Goal: Check status: Check status

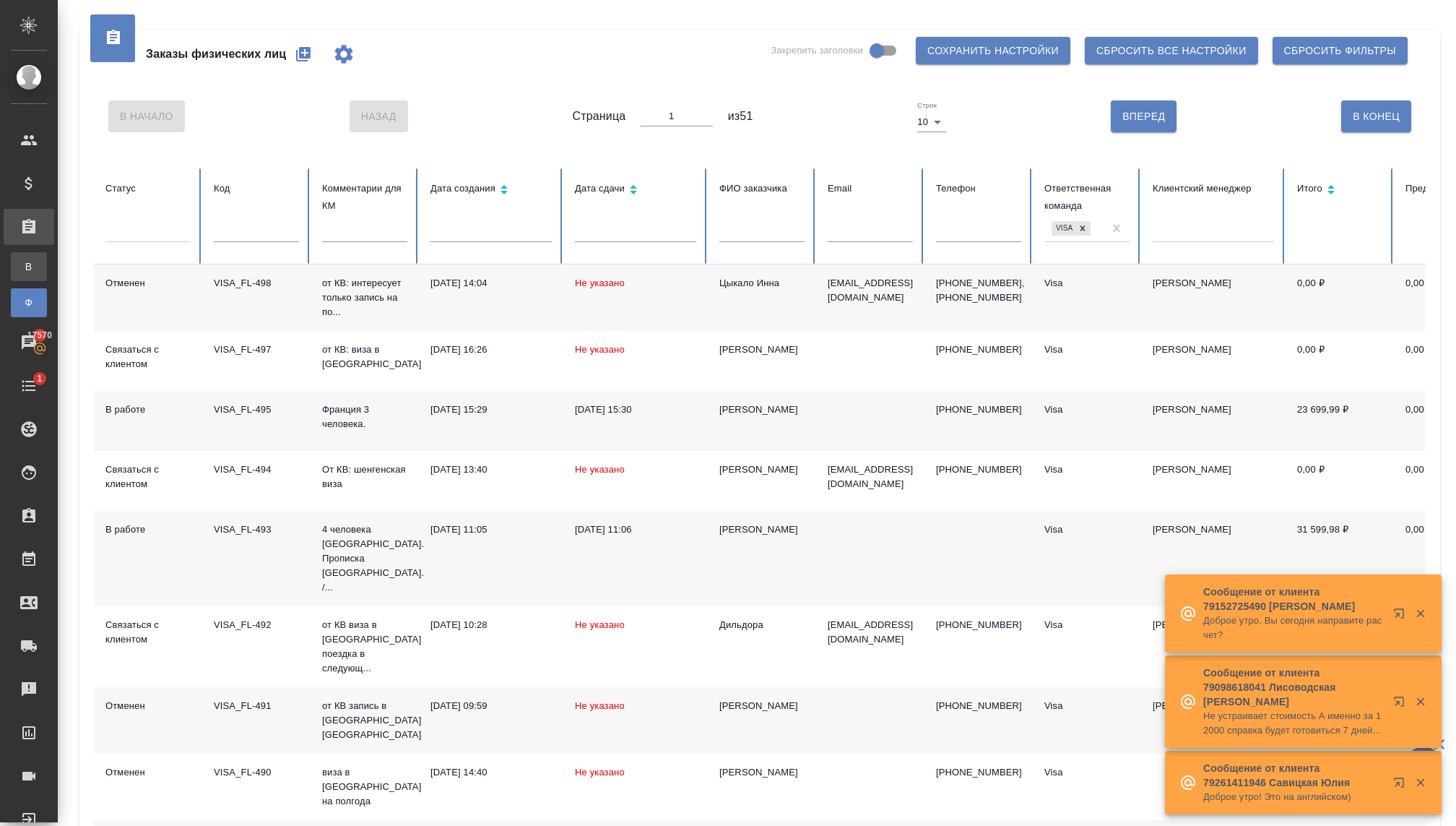
click at [58, 274] on li "В Все заказы" at bounding box center [29, 266] width 58 height 29
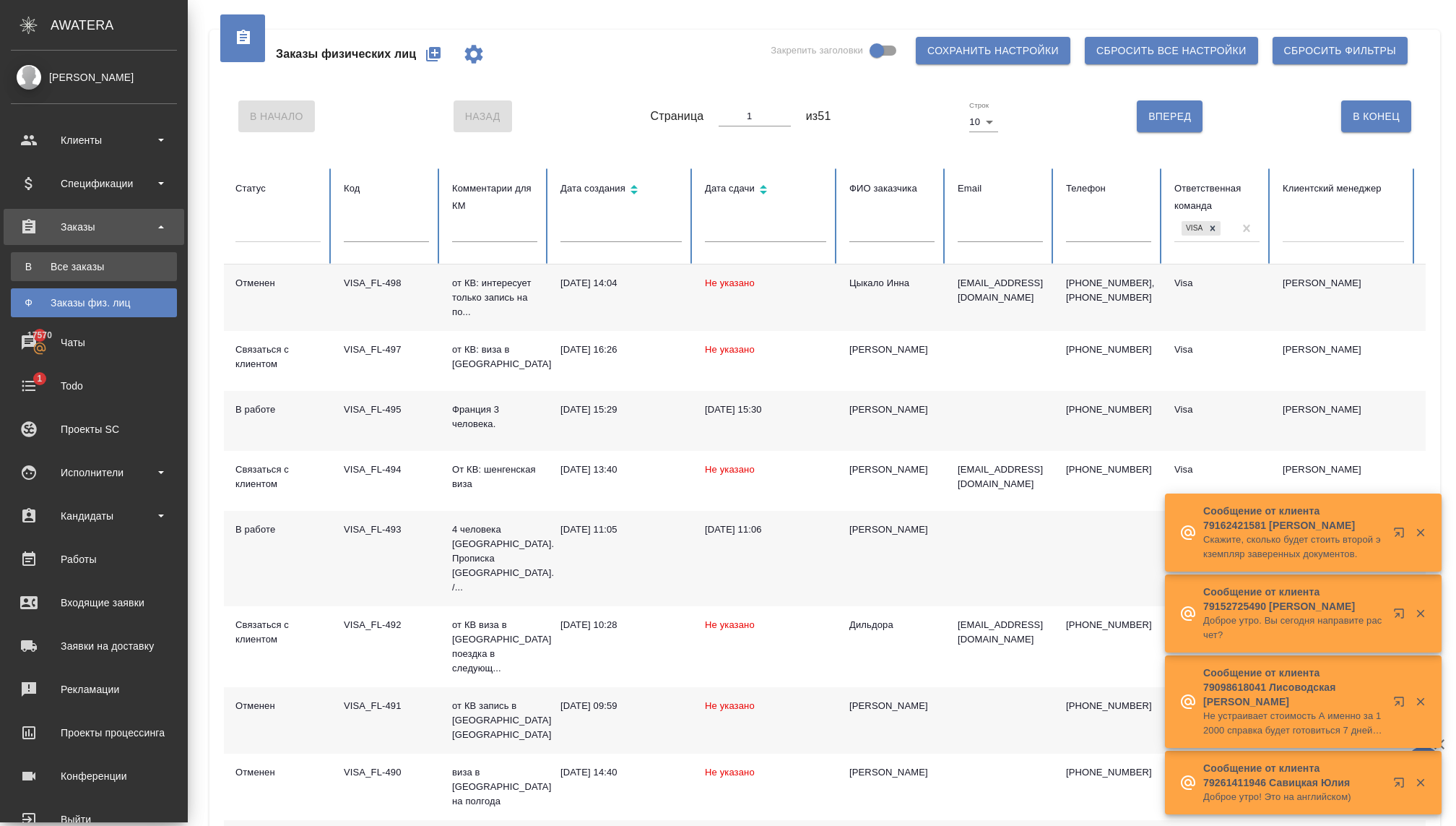
click at [35, 269] on div "Все заказы" at bounding box center [93, 266] width 151 height 15
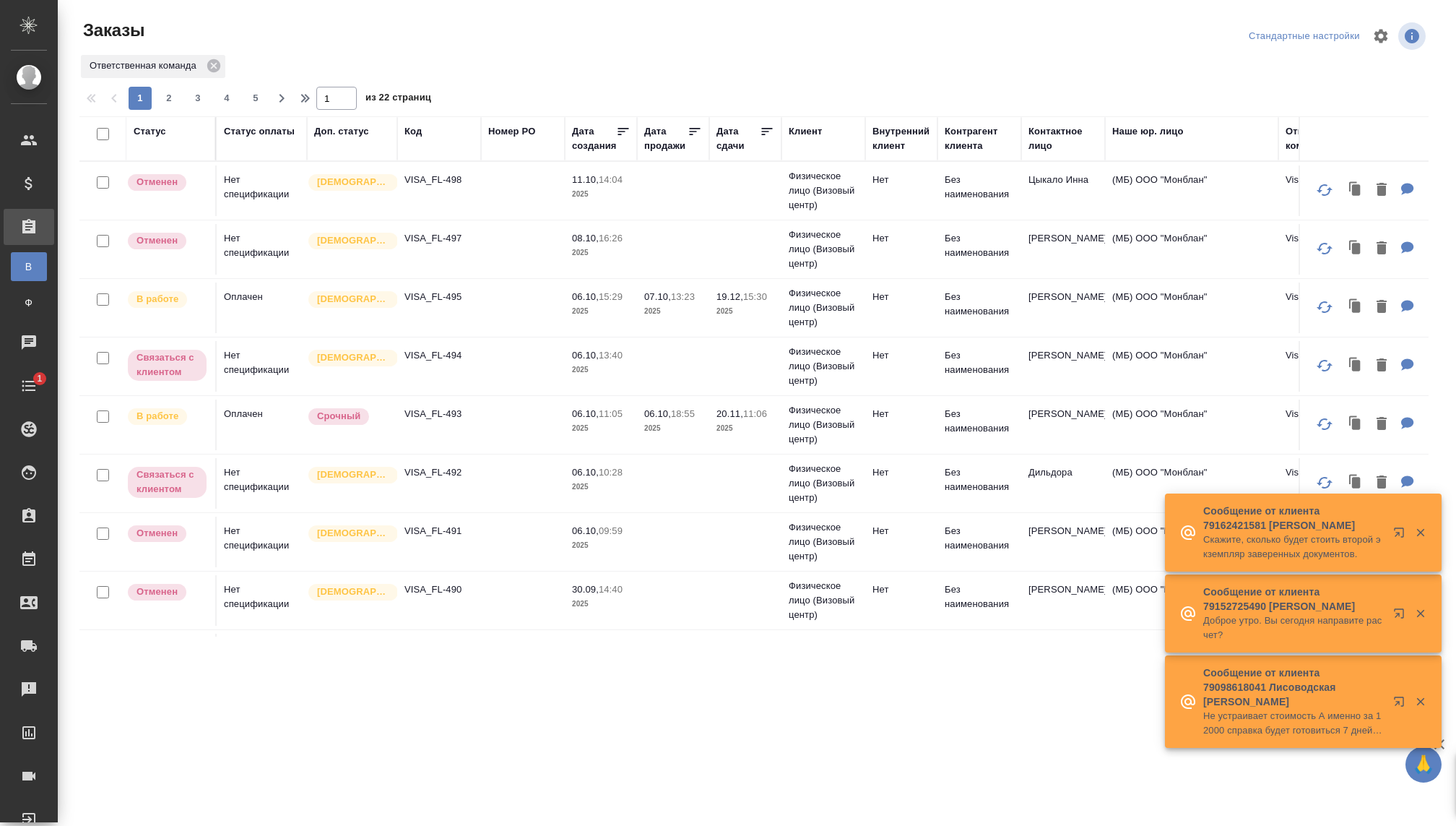
click at [825, 146] on div "Клиент" at bounding box center [823, 138] width 70 height 29
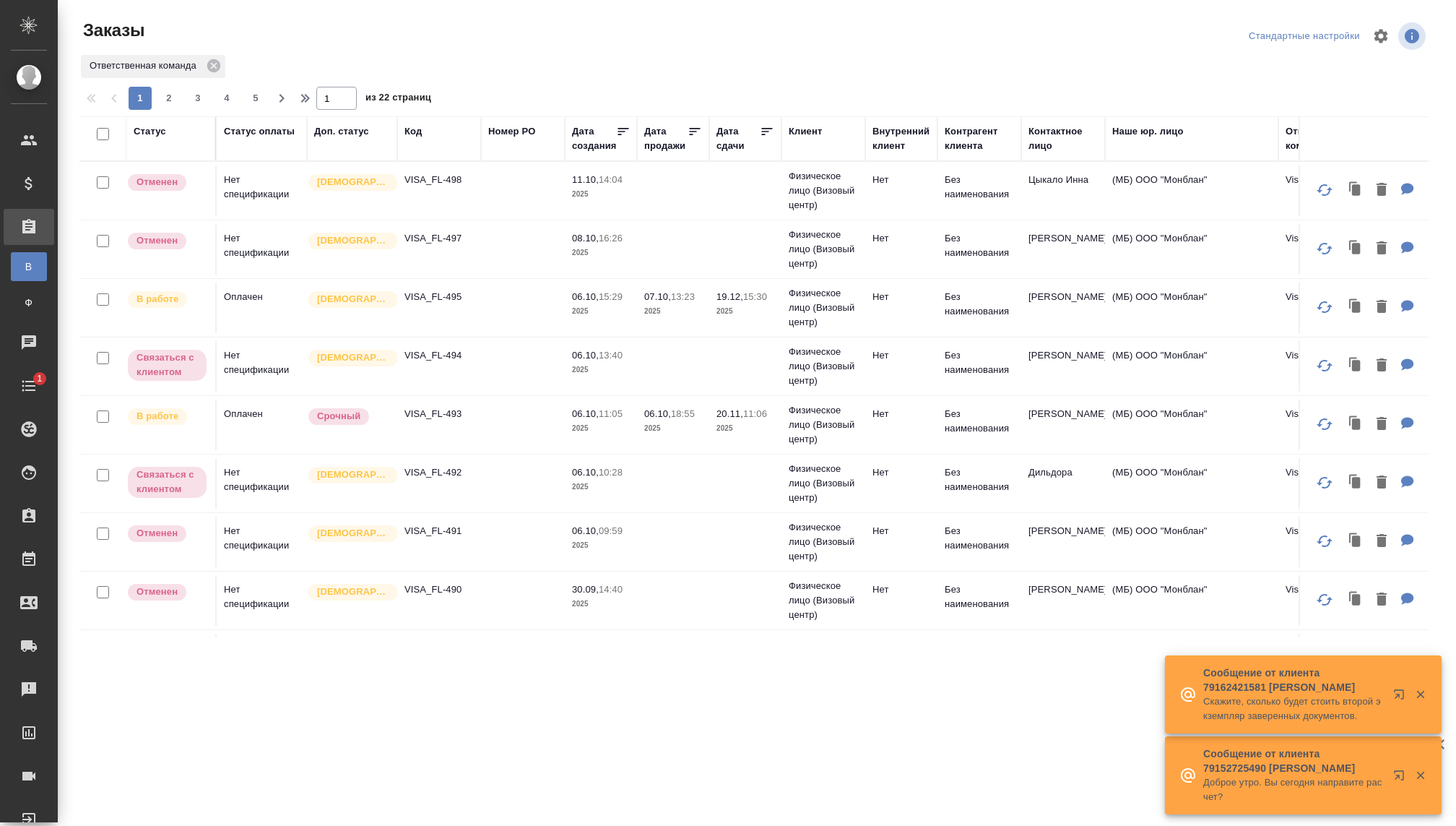
click at [823, 153] on th "Клиент" at bounding box center [823, 139] width 84 height 45
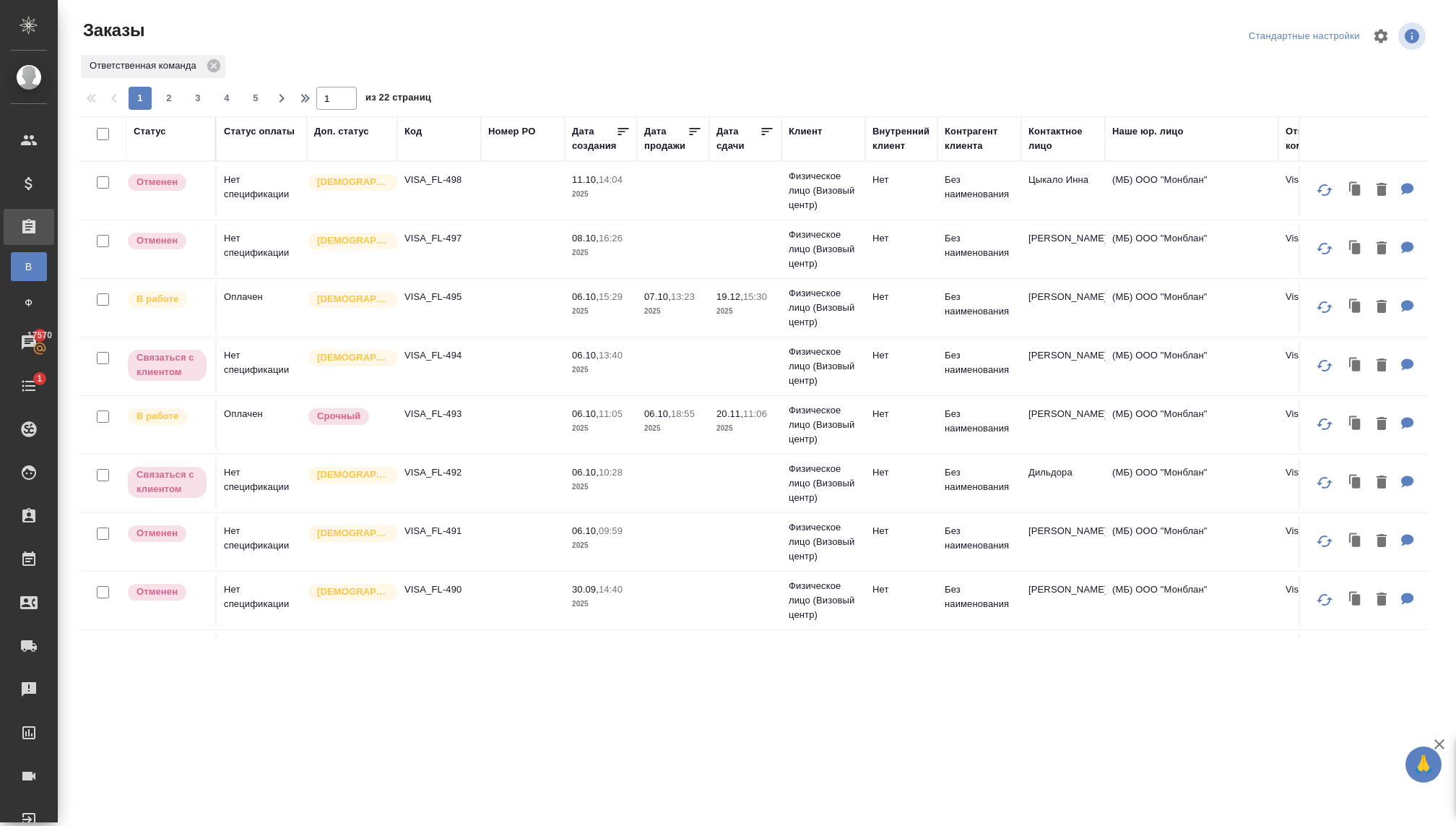
click at [821, 152] on div "Клиент" at bounding box center [823, 138] width 70 height 29
click at [804, 130] on div "Клиент" at bounding box center [805, 131] width 33 height 15
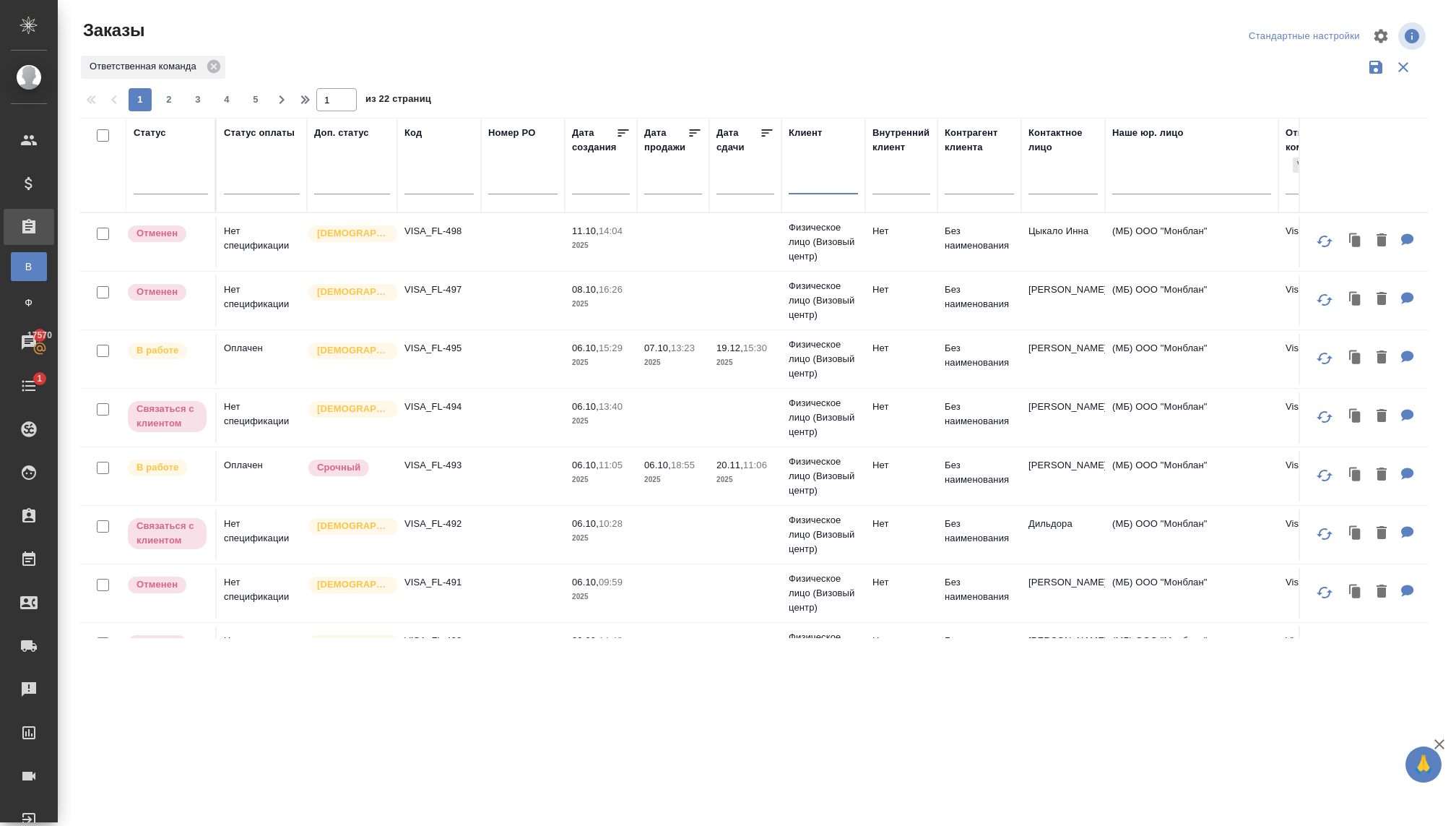
click at [809, 194] on div at bounding box center [823, 186] width 70 height 35
type input "мапед рус"
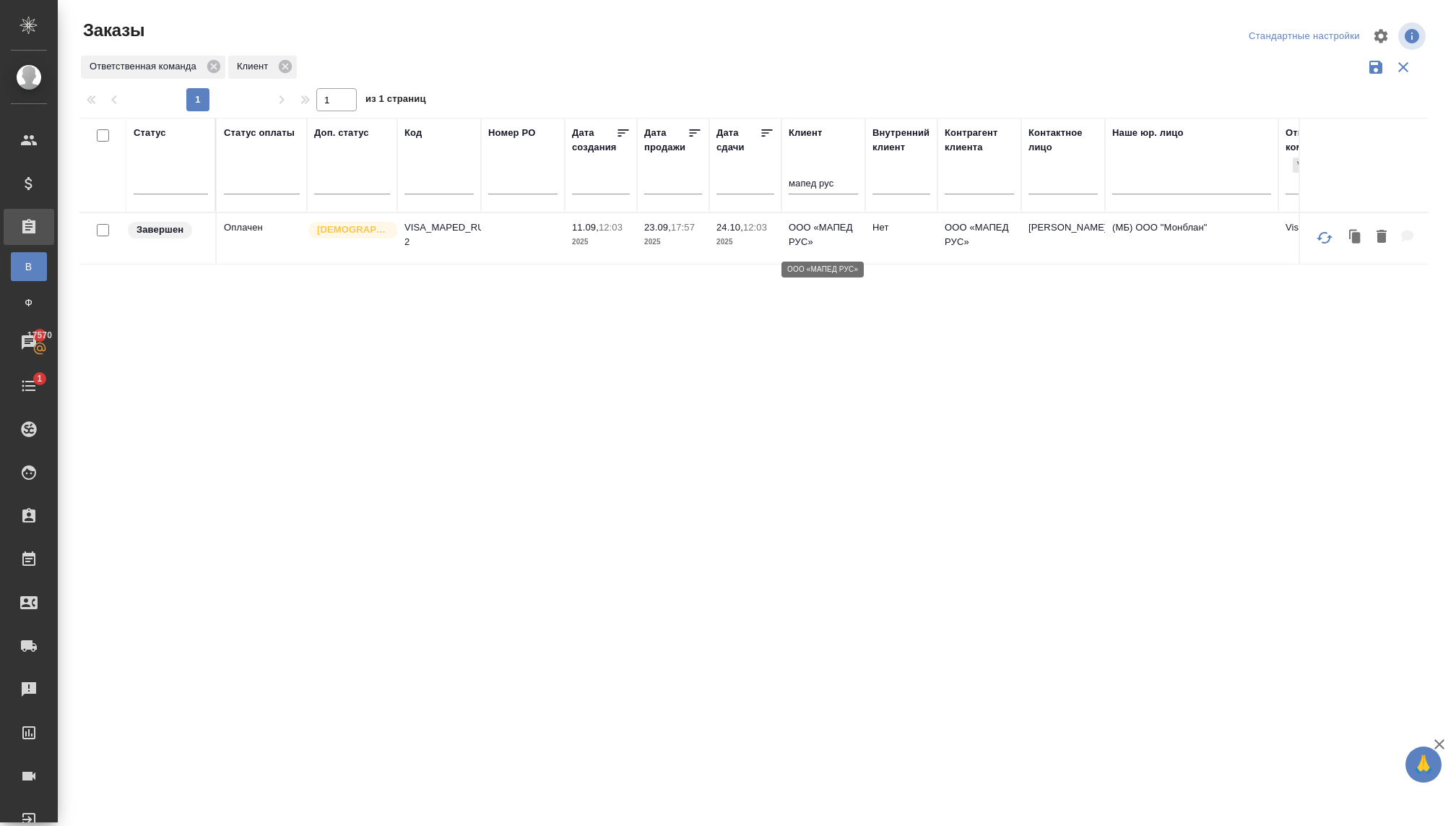
click at [803, 237] on p "ООО «МАПЕД РУС»" at bounding box center [823, 234] width 70 height 29
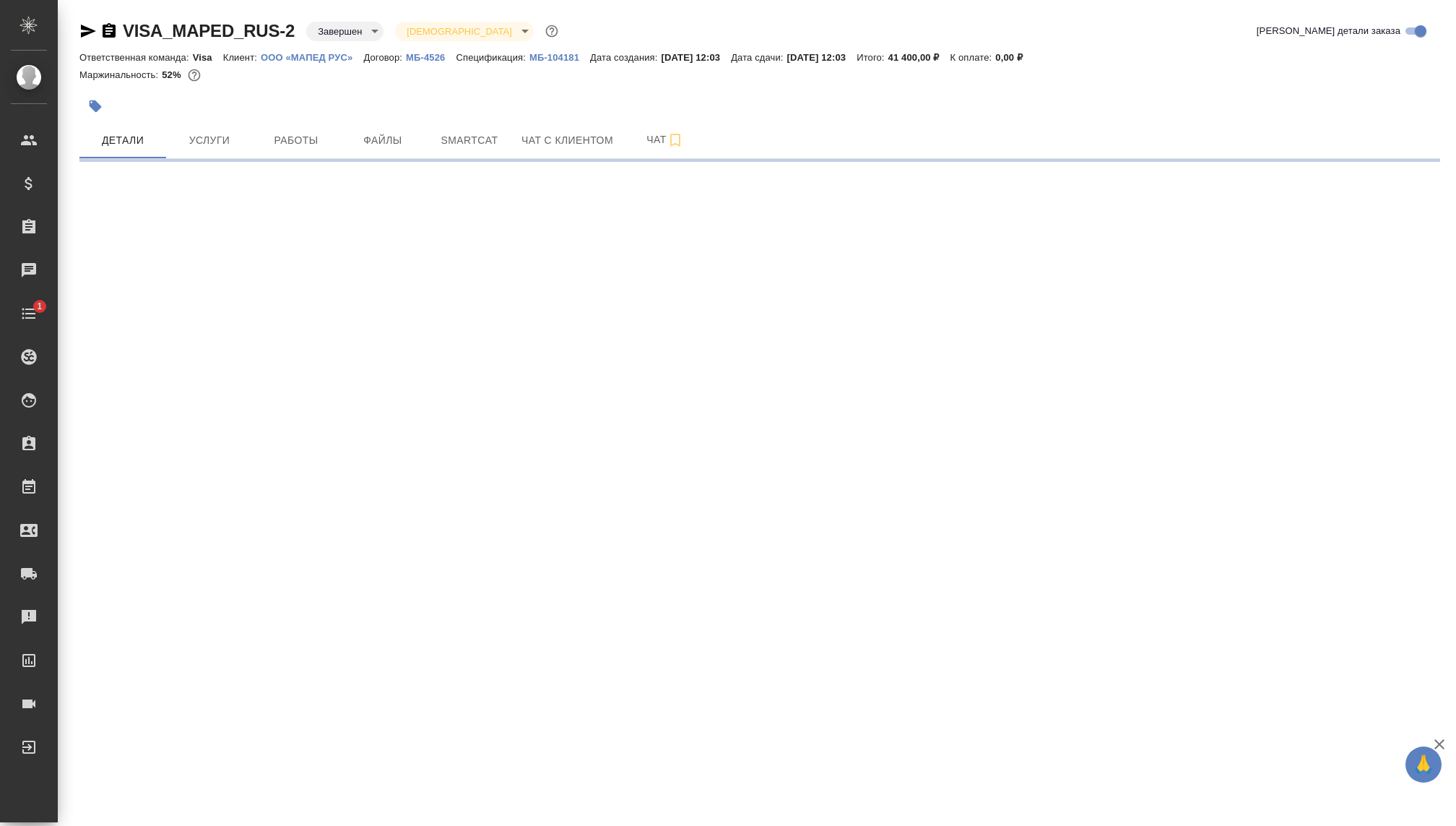
select select "RU"
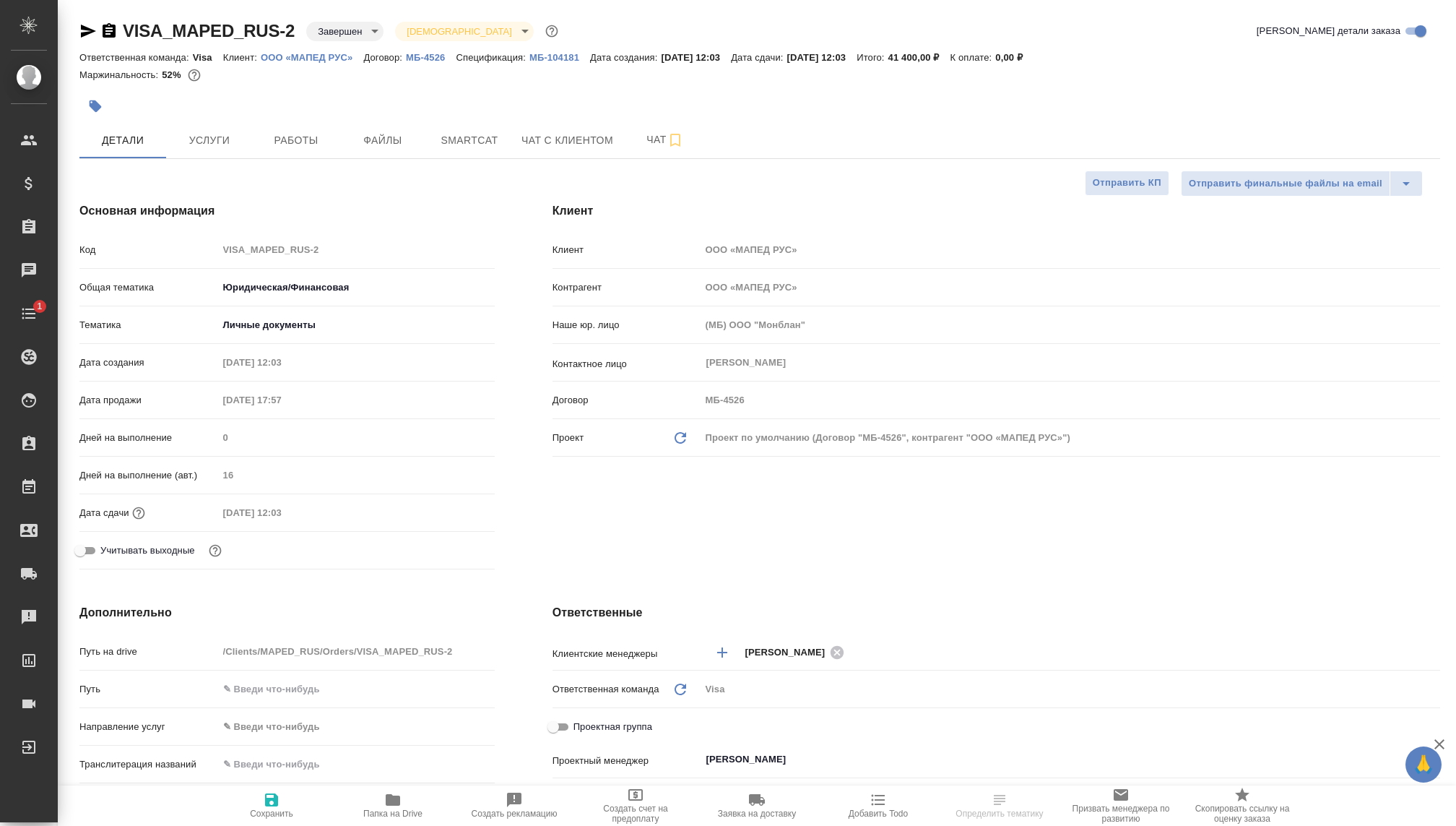
type textarea "x"
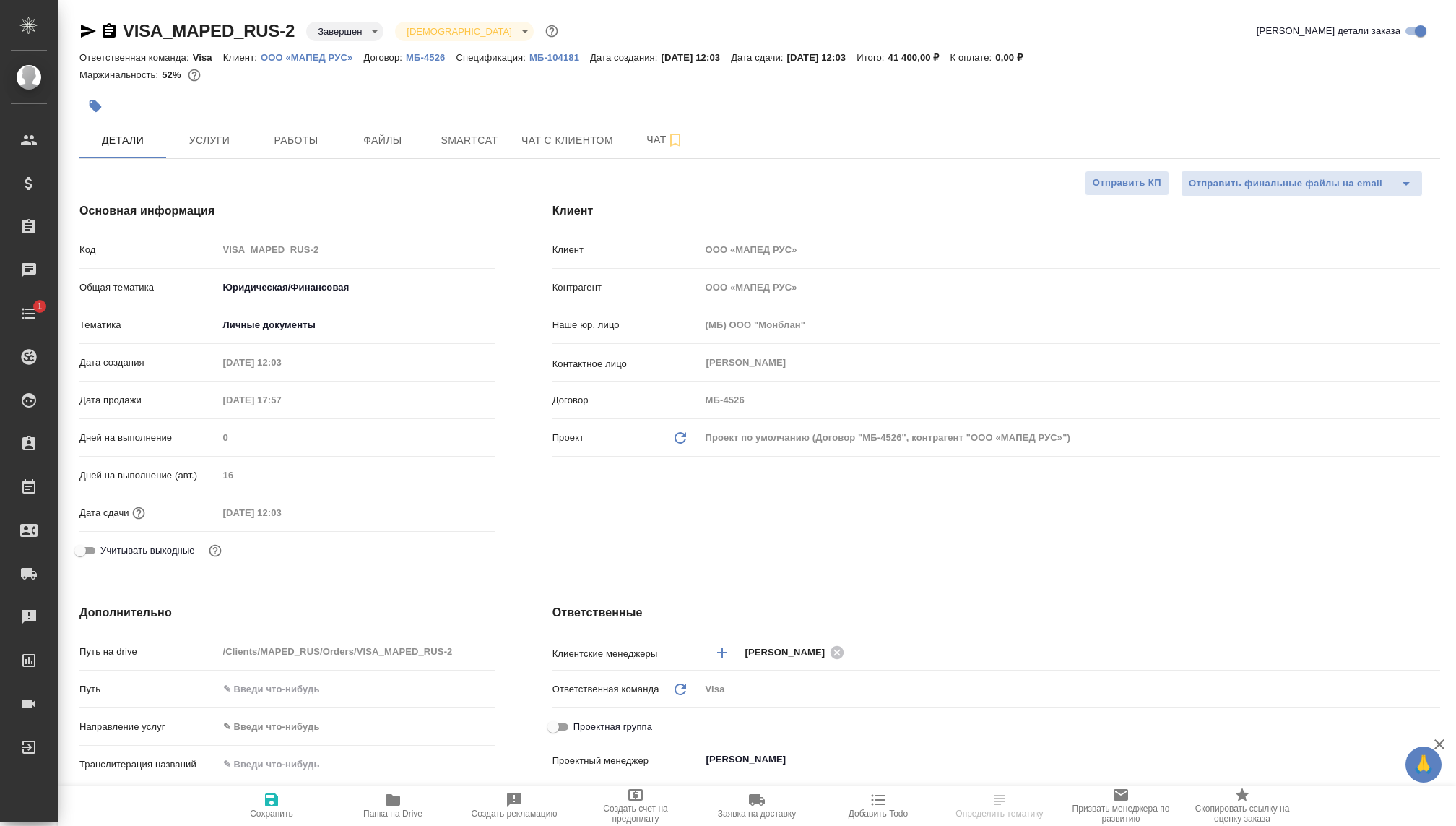
type textarea "x"
click at [541, 143] on span "Чат с клиентом" at bounding box center [566, 141] width 91 height 18
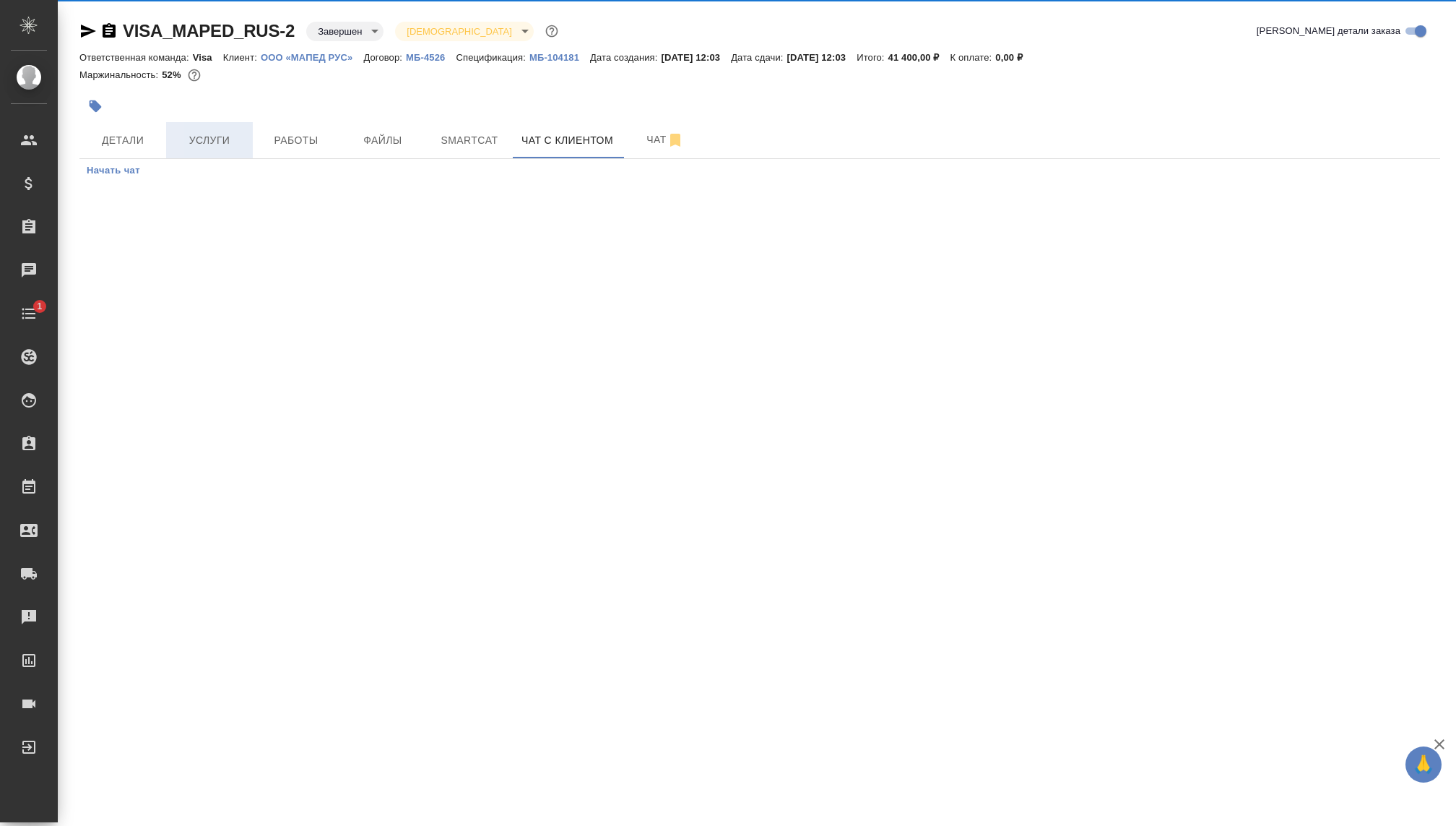
click at [208, 144] on span "Услуги" at bounding box center [209, 141] width 70 height 18
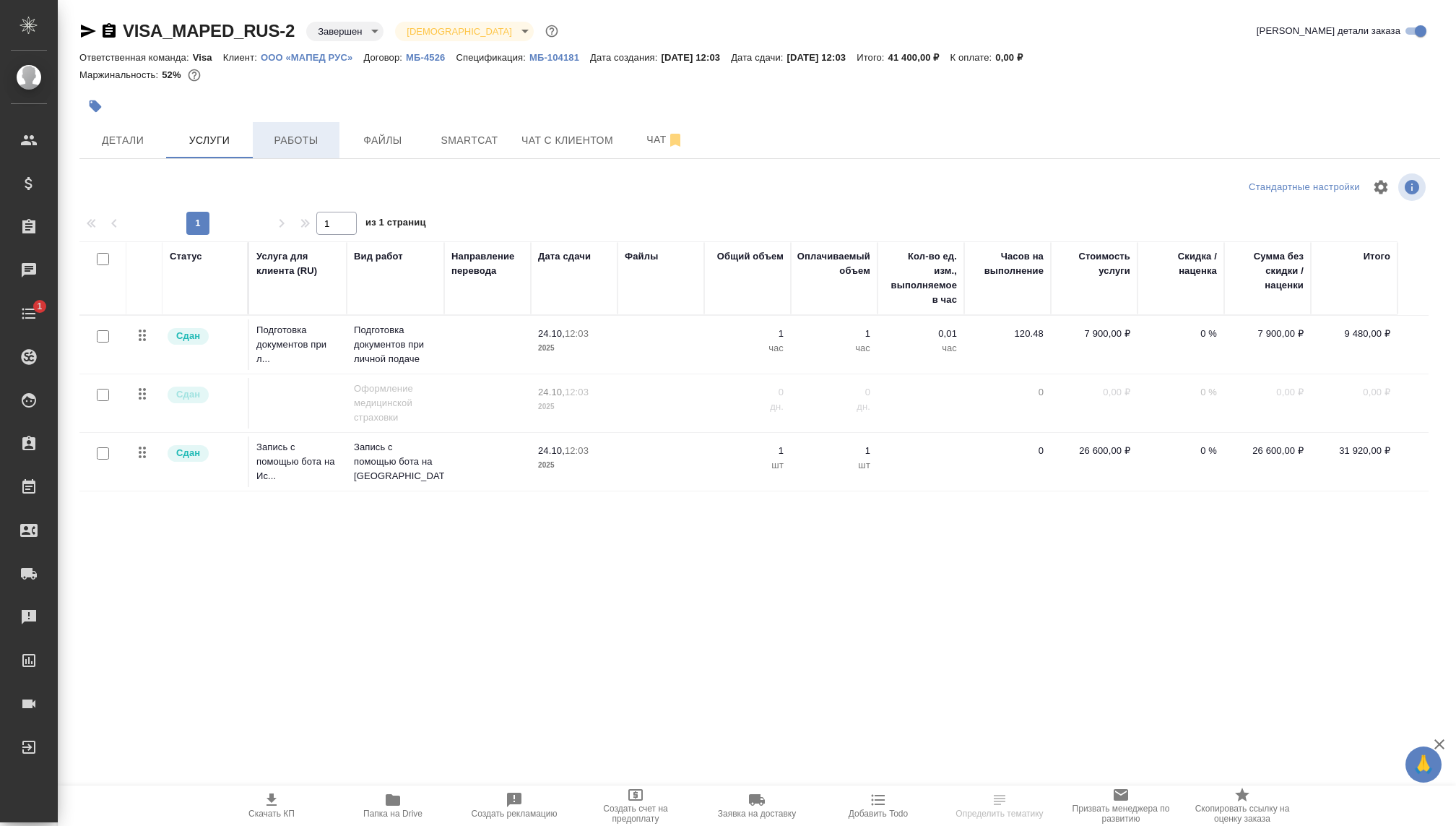
click at [284, 139] on span "Работы" at bounding box center [296, 141] width 70 height 18
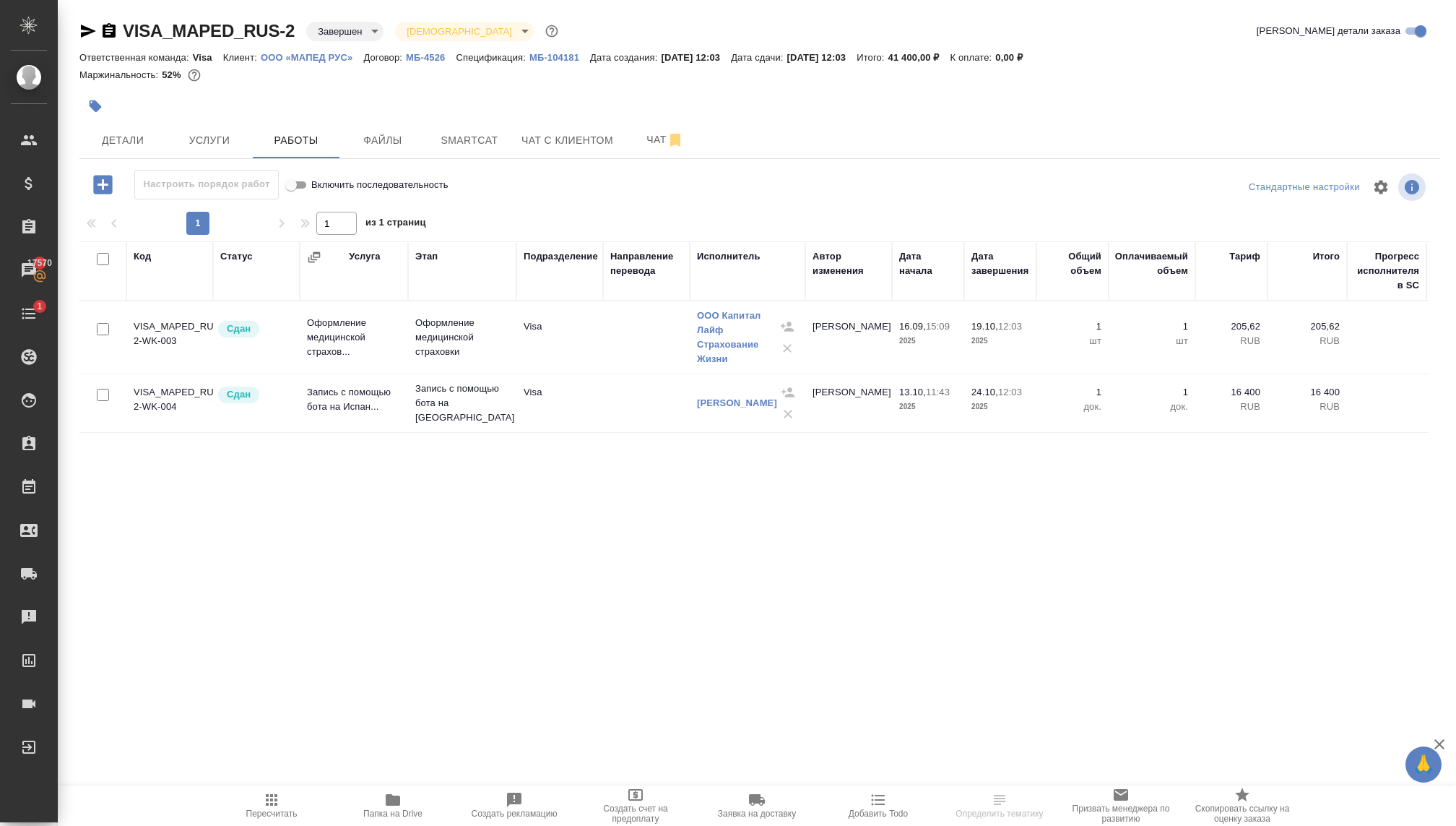
click at [559, 56] on p "МБ-104181" at bounding box center [559, 57] width 61 height 11
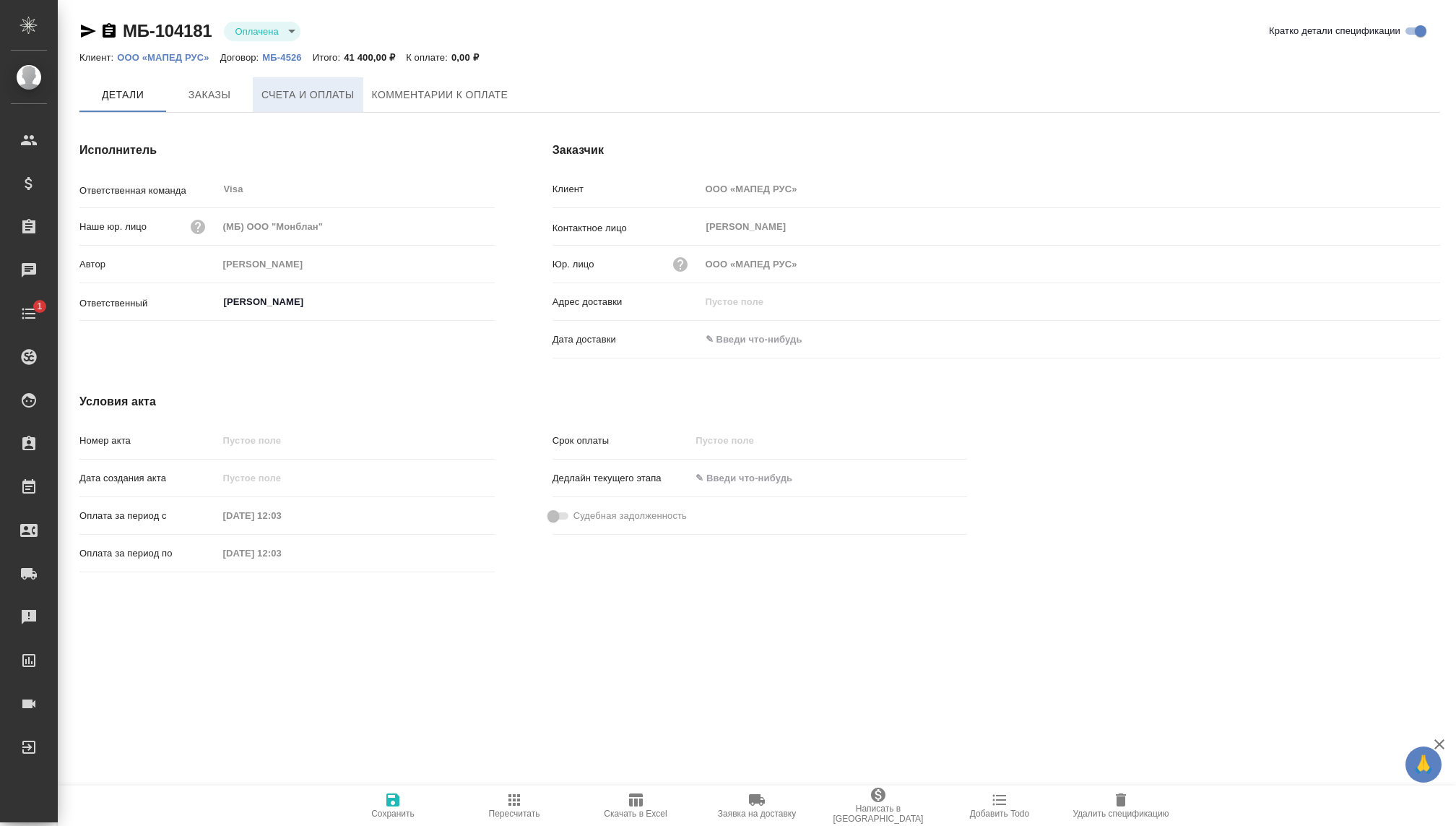
click at [320, 91] on span "Счета и оплаты" at bounding box center [308, 94] width 93 height 18
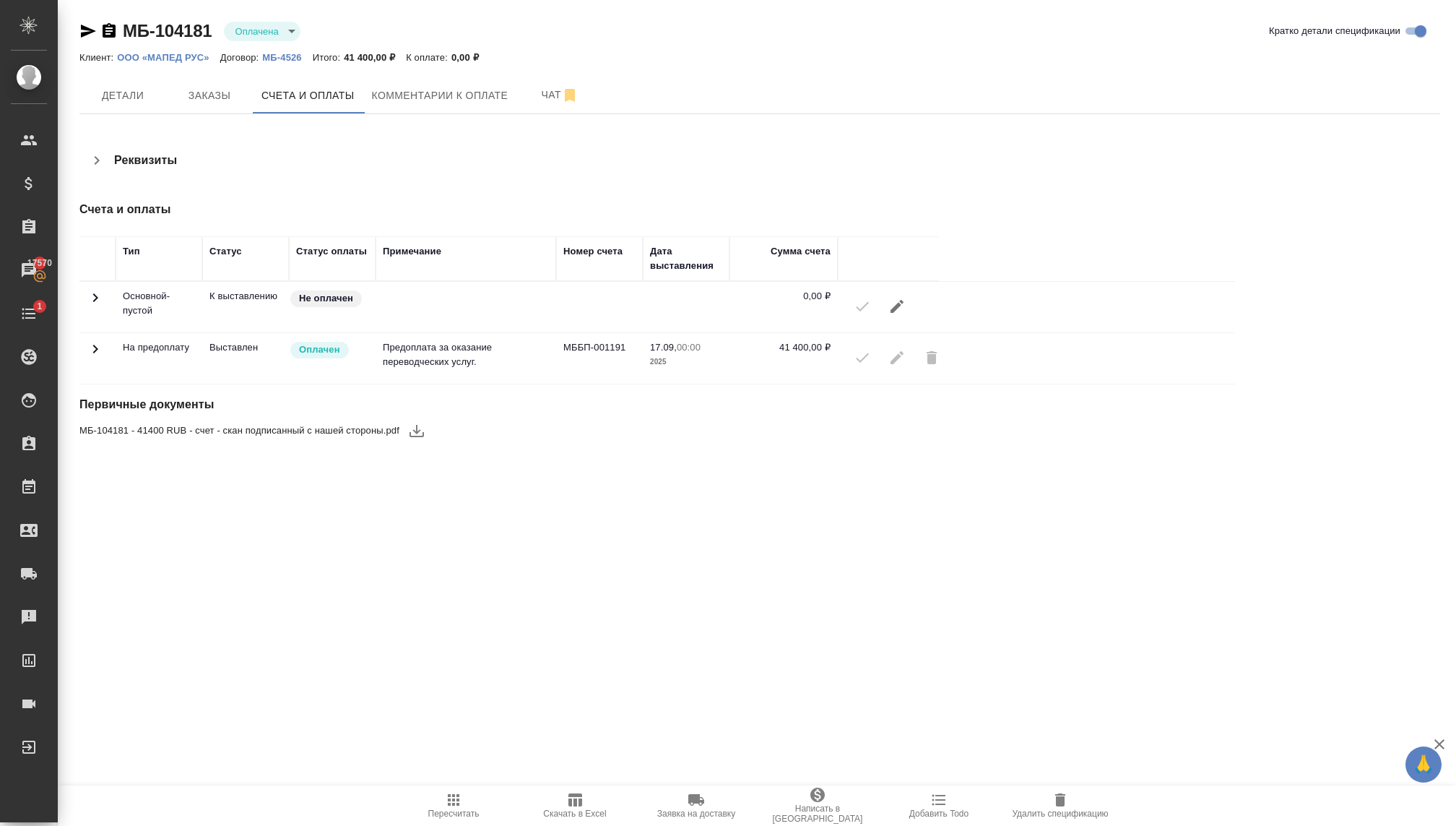
click at [852, 304] on div at bounding box center [889, 306] width 87 height 34
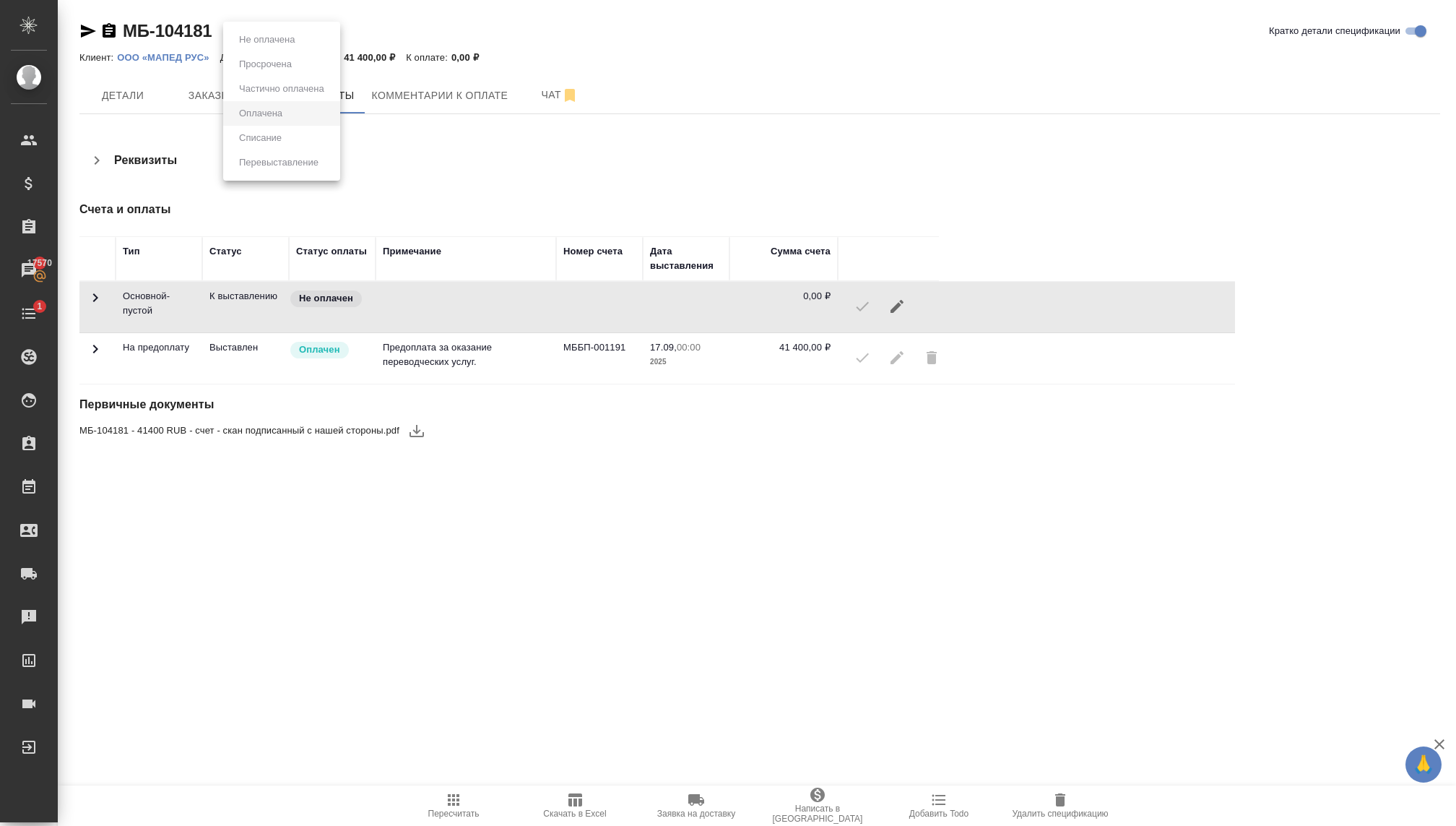
click at [271, 25] on body "🙏 .cls-1 fill:#fff; AWATERA Kovaleva Ekaterina Клиенты Спецификации Заказы 1757…" at bounding box center [728, 413] width 1456 height 826
click at [212, 209] on div at bounding box center [728, 413] width 1456 height 826
click at [209, 102] on span "Заказы" at bounding box center [209, 95] width 70 height 18
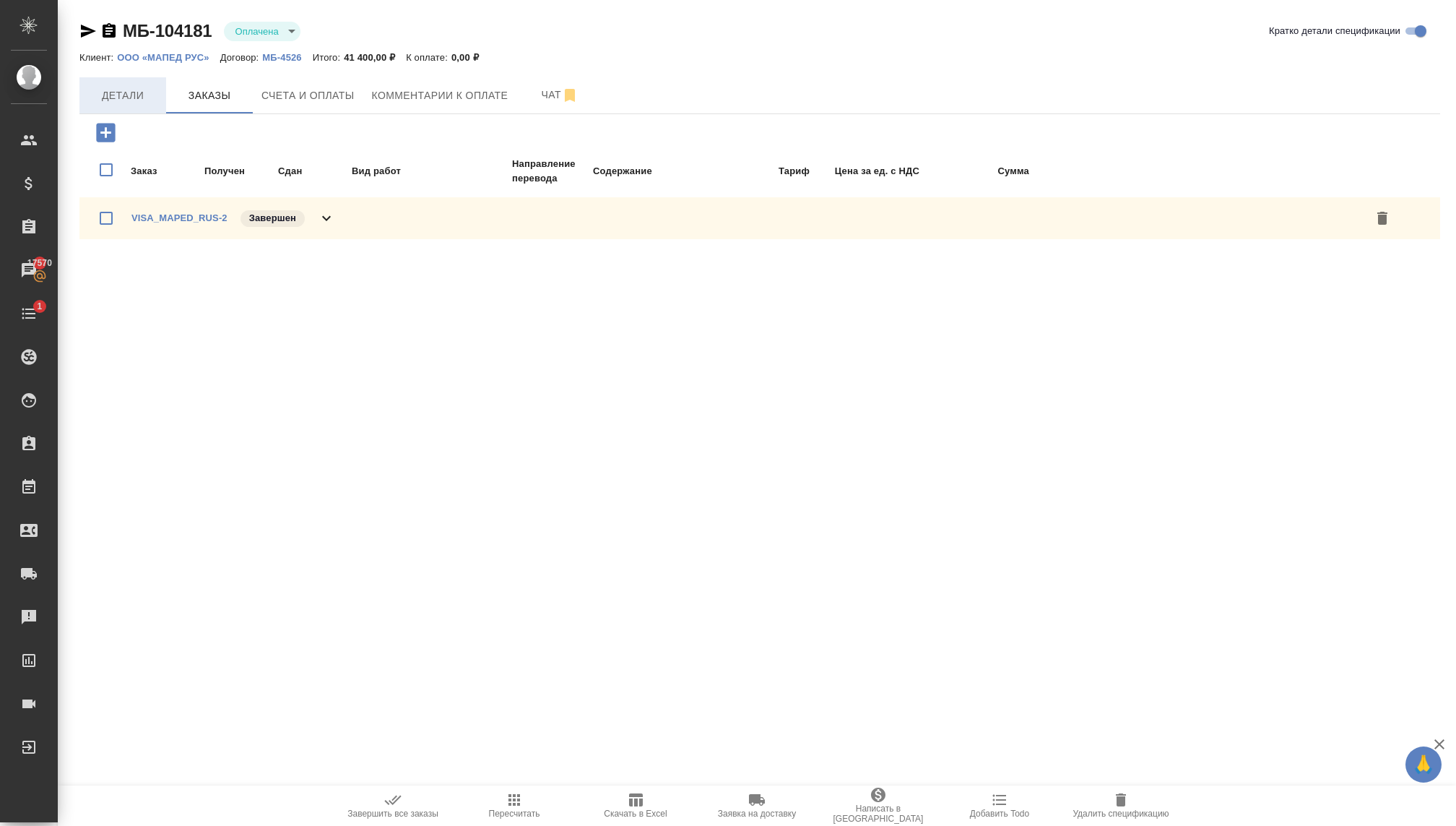
click at [147, 91] on span "Детали" at bounding box center [123, 95] width 70 height 18
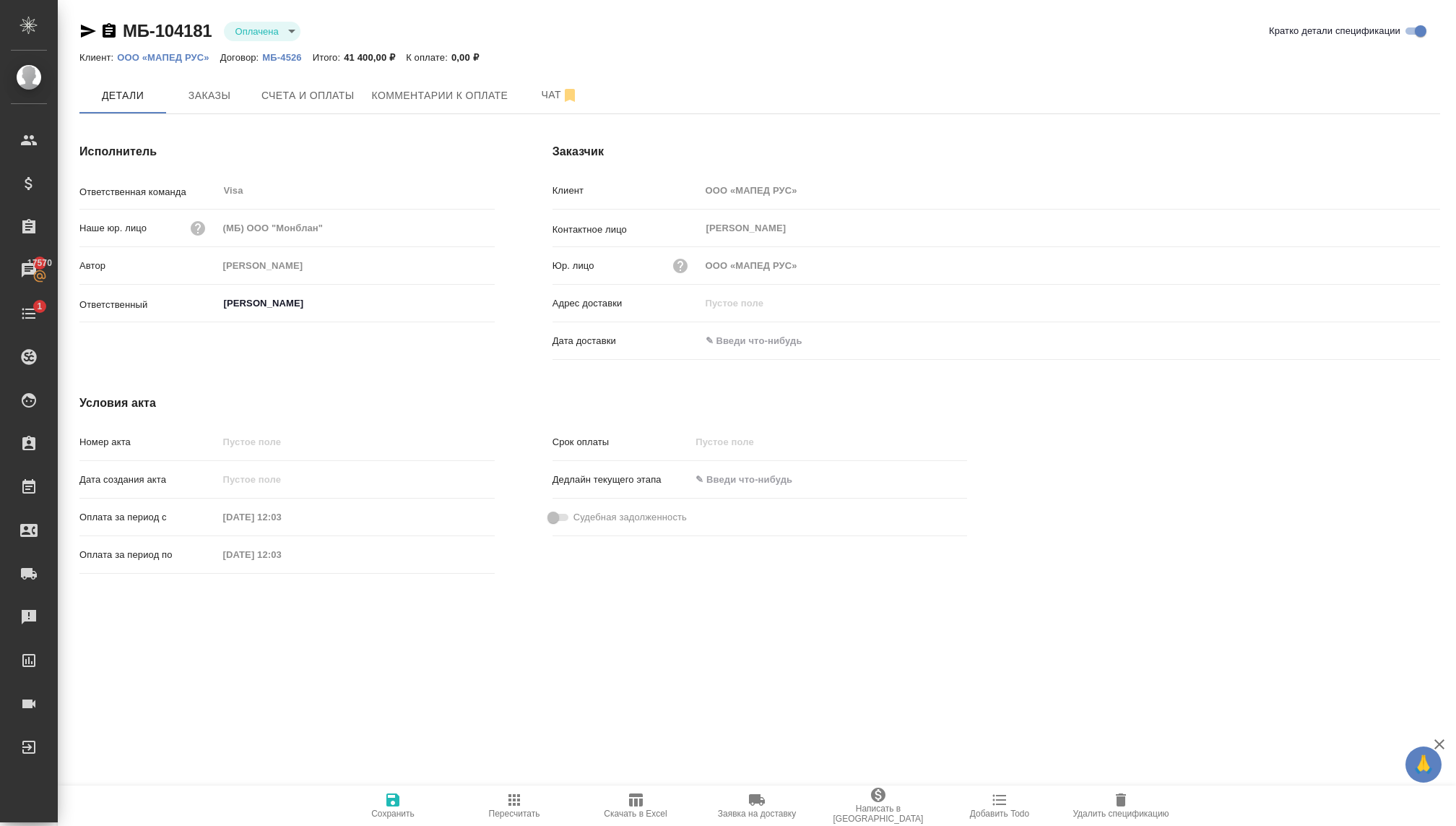
click at [282, 28] on body "🙏 .cls-1 fill:#fff; AWATERA Kovaleva Ekaterina Клиенты Спецификации Заказы 1757…" at bounding box center [728, 413] width 1456 height 826
click at [407, 25] on div at bounding box center [728, 413] width 1456 height 826
click at [209, 91] on span "Заказы" at bounding box center [209, 95] width 70 height 18
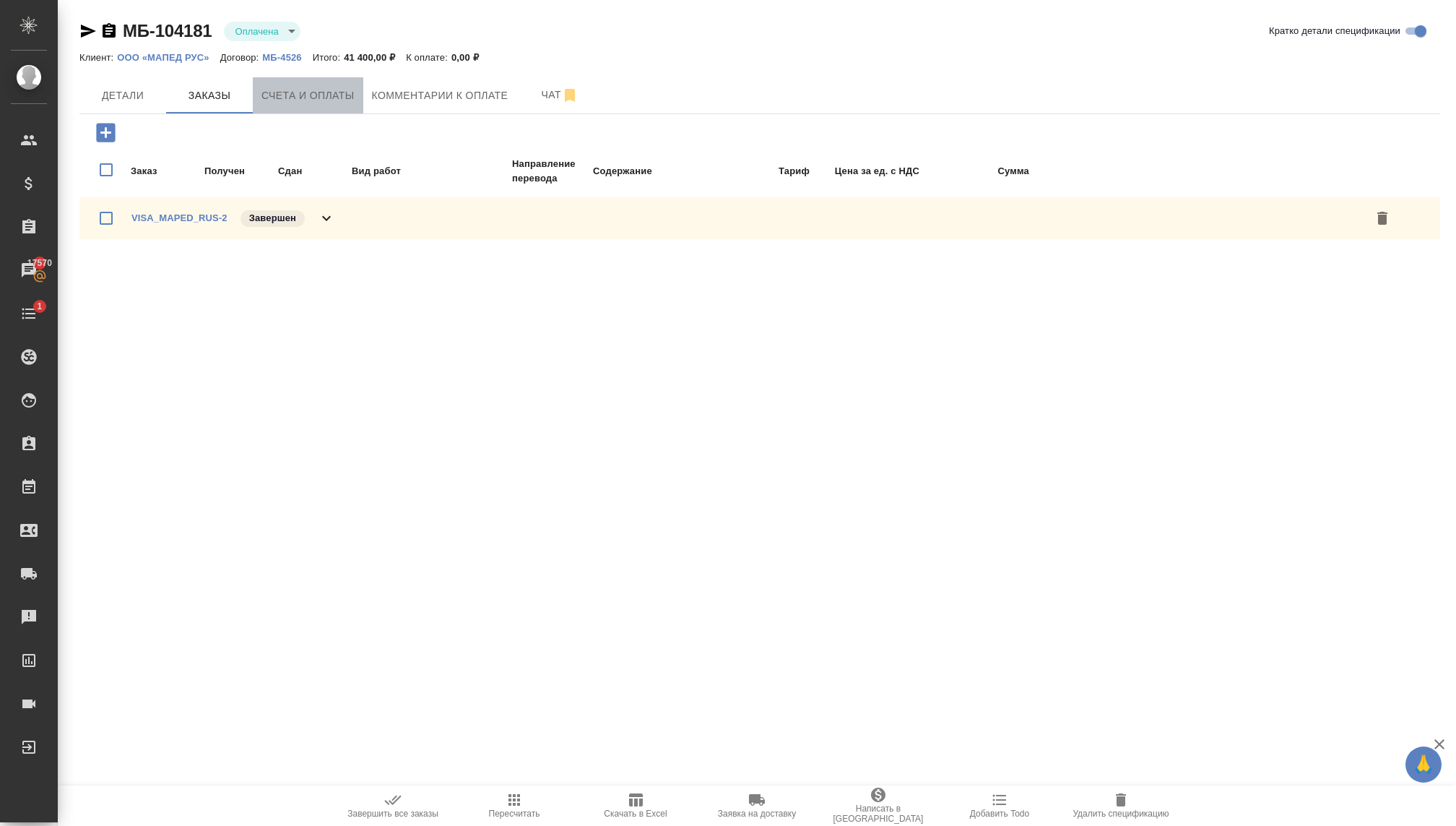
click at [312, 97] on span "Счета и оплаты" at bounding box center [308, 95] width 93 height 18
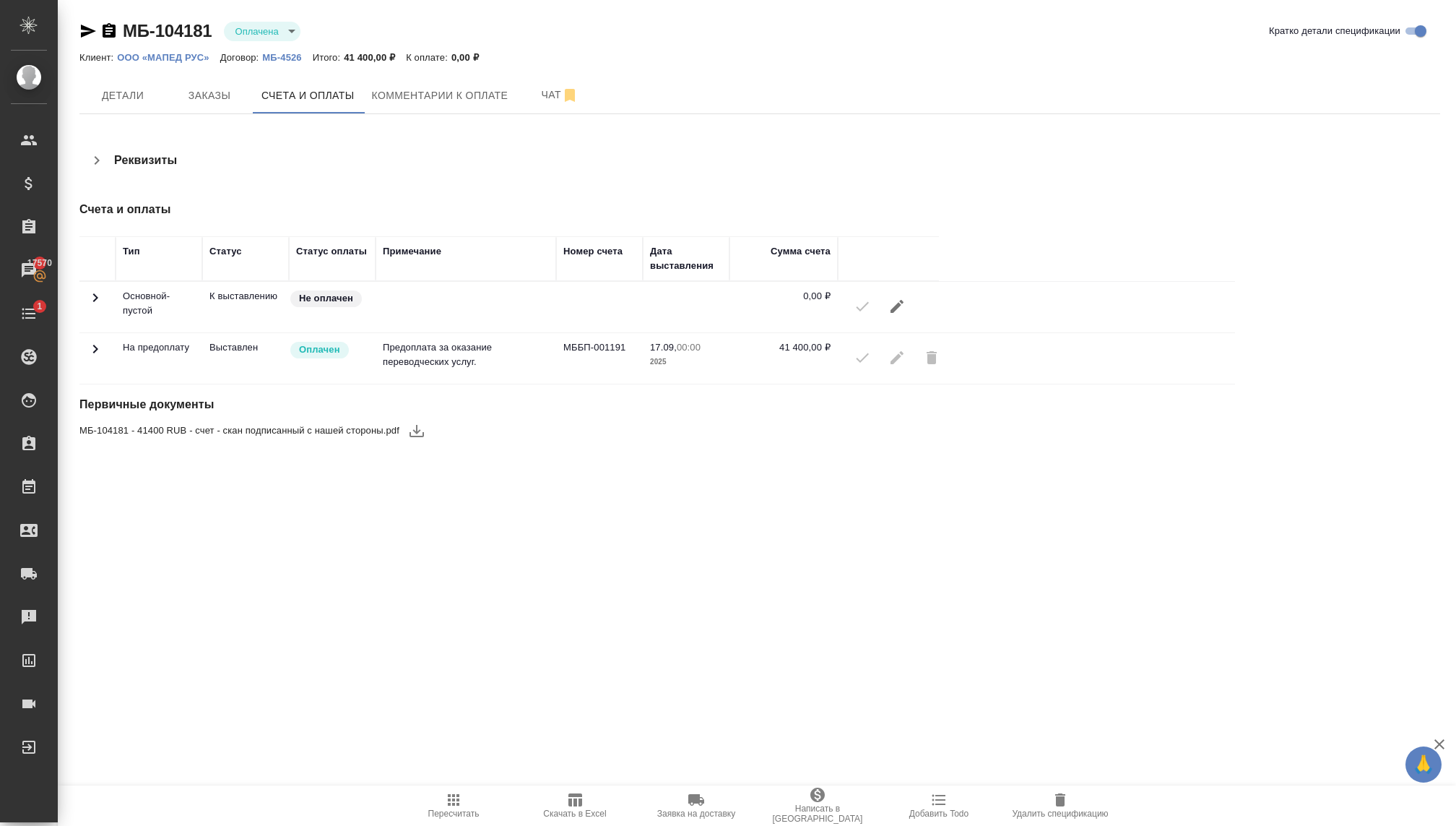
click at [896, 313] on icon "button" at bounding box center [898, 307] width 18 height 18
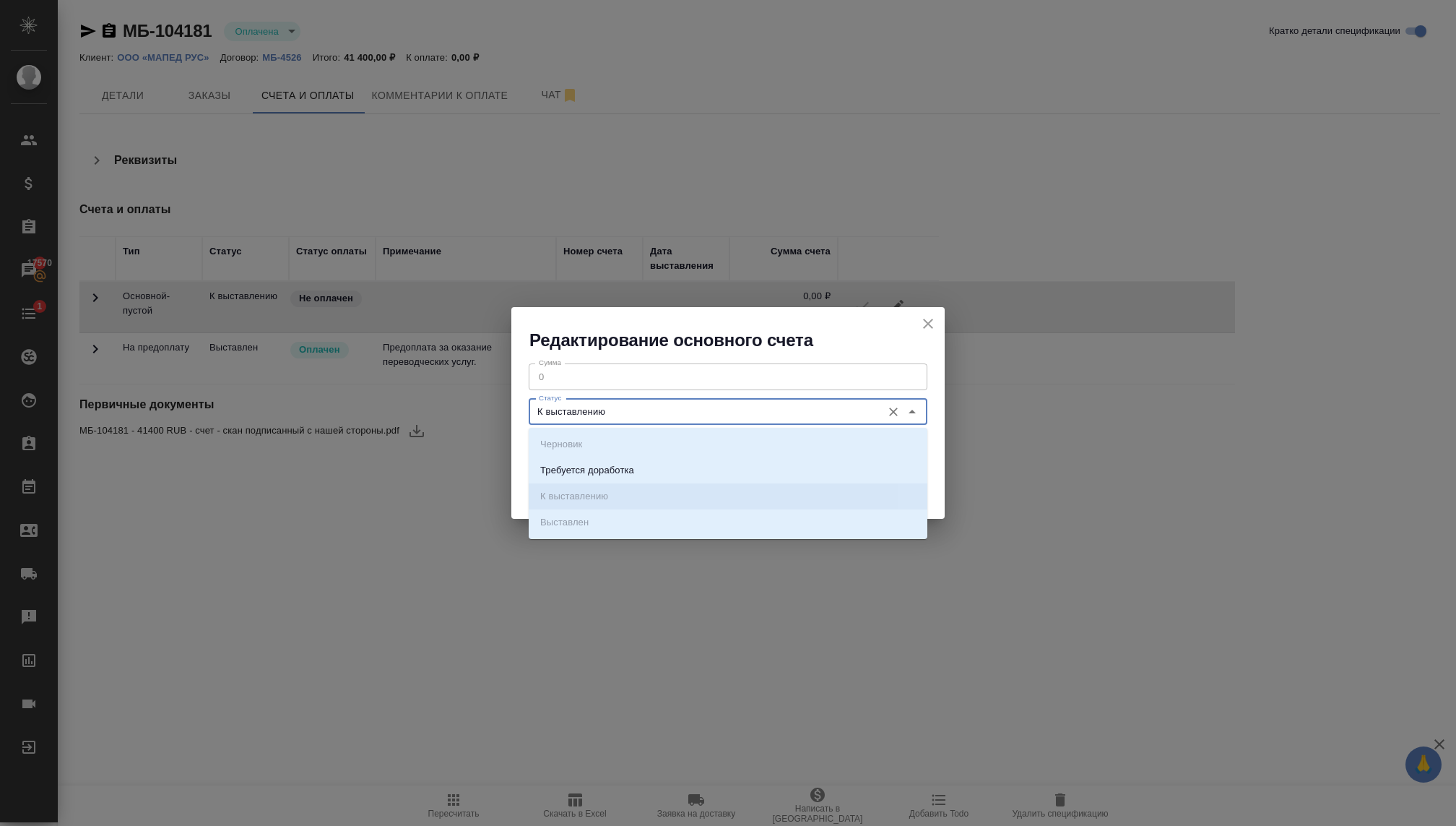
click at [821, 412] on input "К выставлению" at bounding box center [703, 412] width 341 height 18
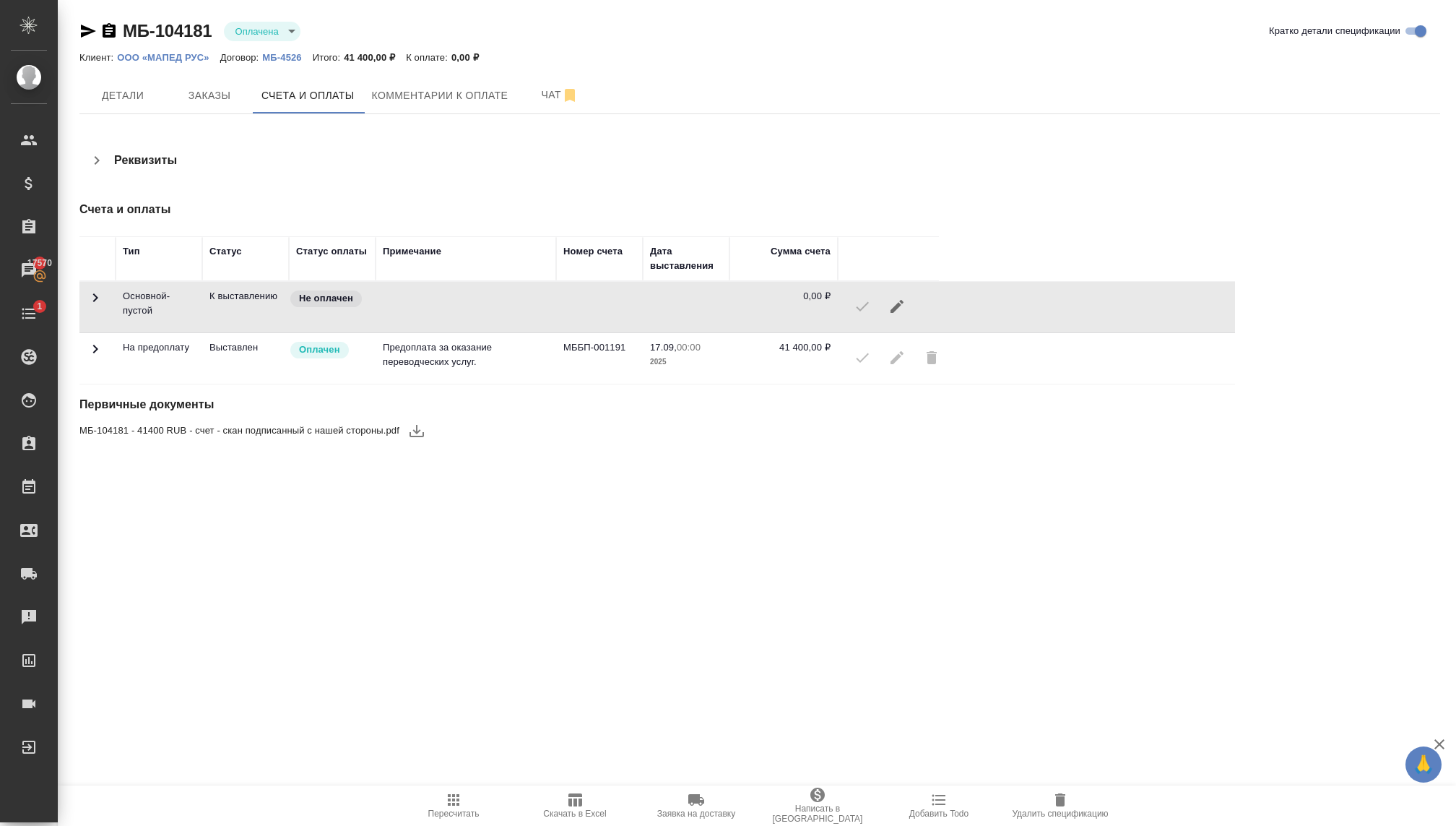
click at [870, 310] on div at bounding box center [889, 306] width 87 height 34
click at [866, 311] on div at bounding box center [889, 306] width 87 height 34
